Goal: Find specific page/section: Find specific page/section

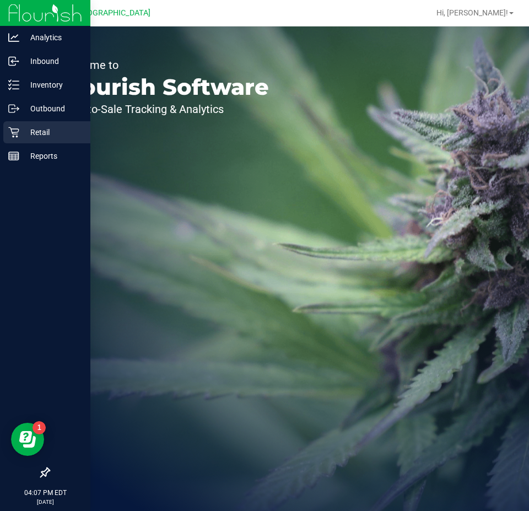
click at [40, 137] on p "Retail" at bounding box center [52, 132] width 66 height 13
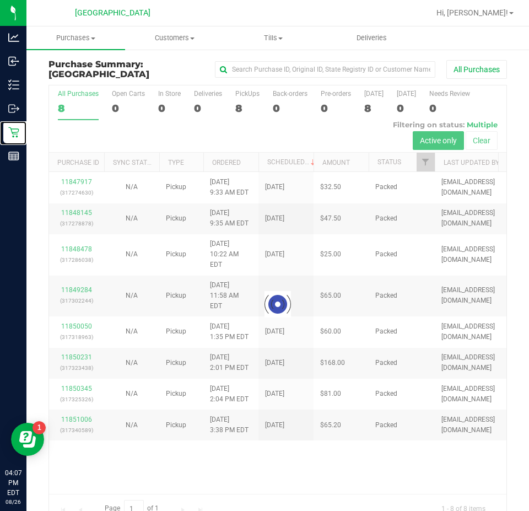
scroll to position [23, 0]
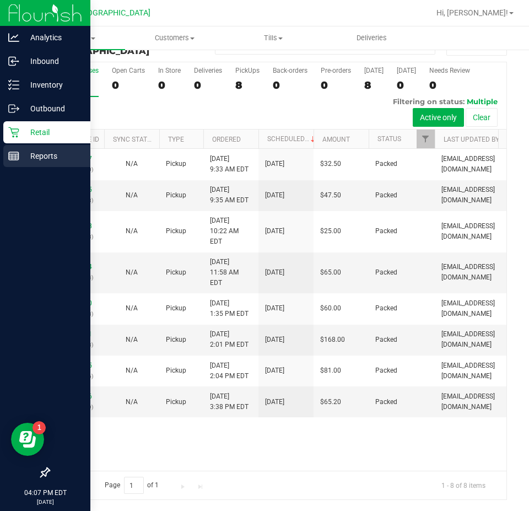
click at [19, 152] on p "Reports" at bounding box center [52, 155] width 66 height 13
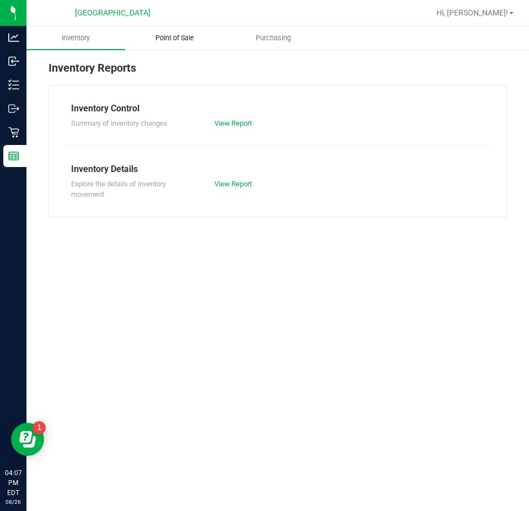
click at [166, 39] on span "Point of Sale" at bounding box center [175, 38] width 68 height 10
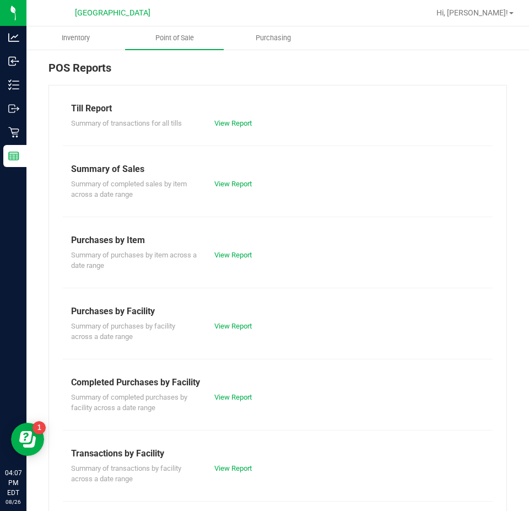
click at [226, 392] on div "View Report" at bounding box center [242, 397] width 72 height 11
click at [226, 397] on link "View Report" at bounding box center [234, 397] width 38 height 8
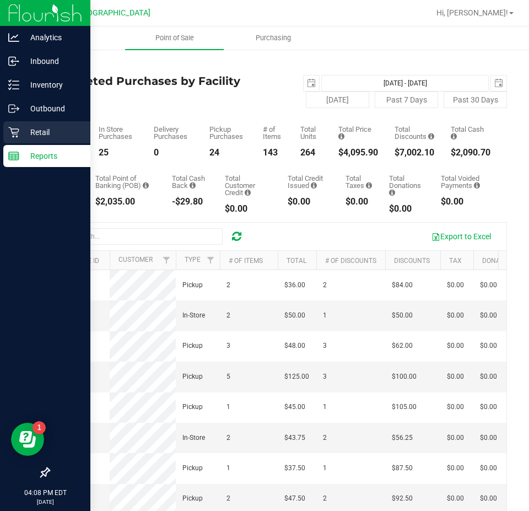
click at [25, 136] on p "Retail" at bounding box center [52, 132] width 66 height 13
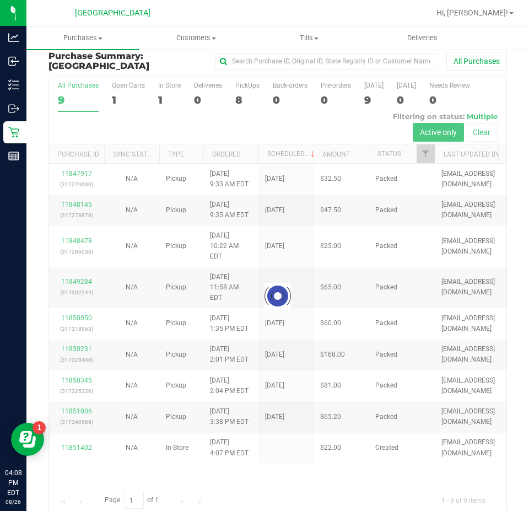
scroll to position [23, 0]
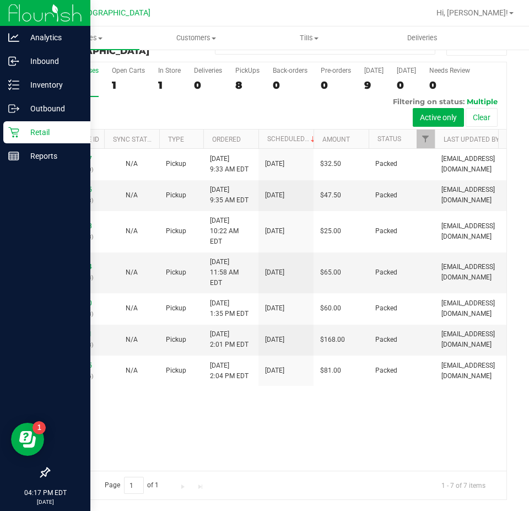
click at [12, 10] on img at bounding box center [45, 13] width 74 height 26
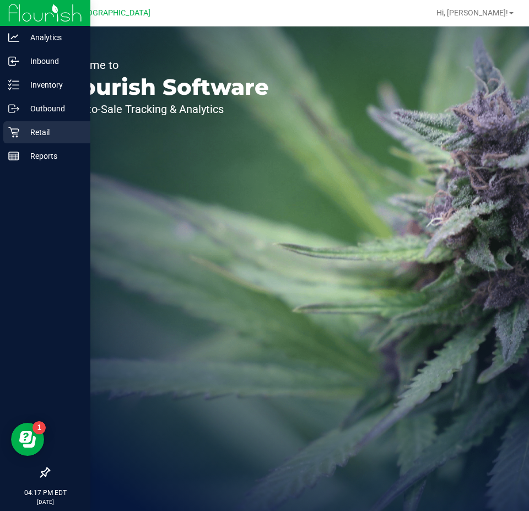
click at [22, 124] on div "Retail" at bounding box center [46, 132] width 87 height 22
